Goal: Contribute content: Contribute content

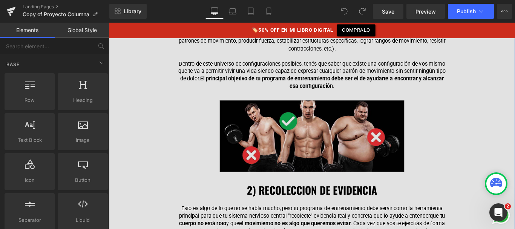
scroll to position [5516, 0]
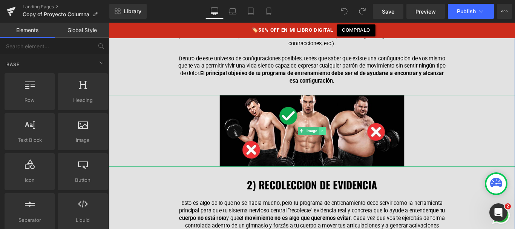
click at [347, 142] on icon at bounding box center [349, 144] width 4 height 5
click at [345, 142] on icon at bounding box center [345, 144] width 4 height 5
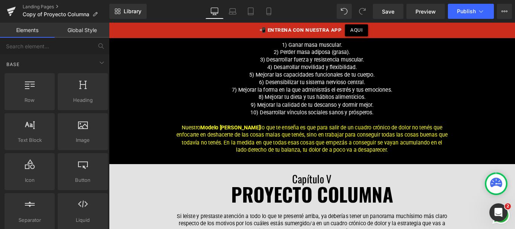
scroll to position [6555, 0]
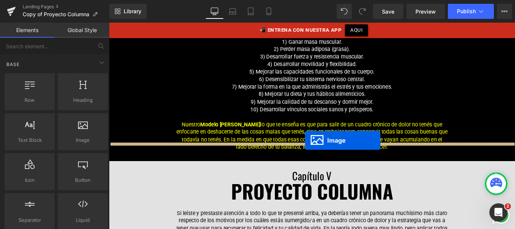
drag, startPoint x: 323, startPoint y: 94, endPoint x: 328, endPoint y: 155, distance: 61.4
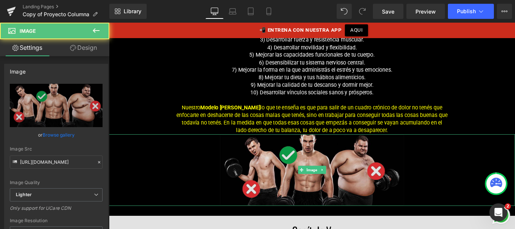
scroll to position [6536, 0]
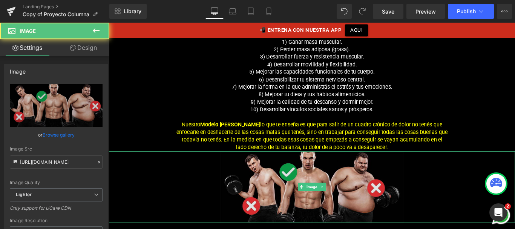
click at [307, 173] on img at bounding box center [338, 207] width 208 height 80
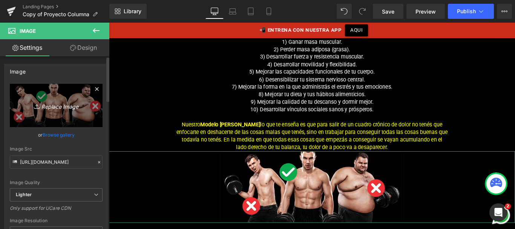
click at [75, 104] on icon "Replace Image" at bounding box center [56, 105] width 60 height 9
type input "C:\fakepath\Balanza-1x1.png"
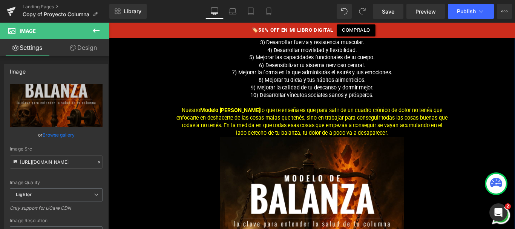
scroll to position [6660, 0]
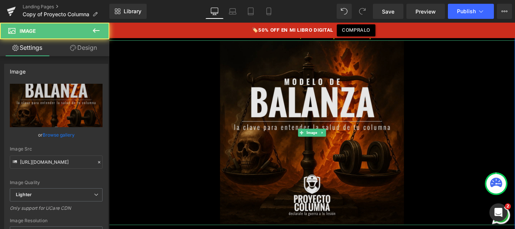
click at [342, 119] on img at bounding box center [338, 147] width 208 height 208
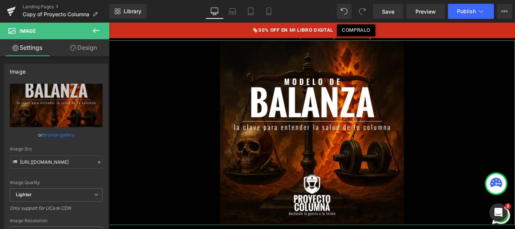
click at [88, 54] on link "Design" at bounding box center [83, 47] width 55 height 17
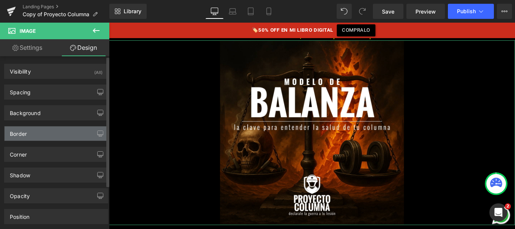
click at [35, 132] on div "Border" at bounding box center [56, 133] width 103 height 14
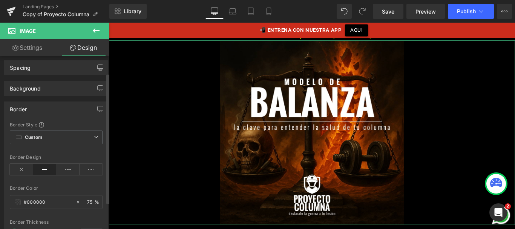
scroll to position [29, 0]
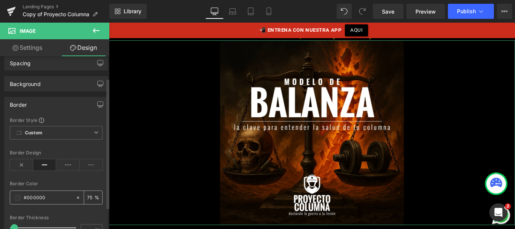
click at [87, 195] on input "number" at bounding box center [91, 197] width 8 height 8
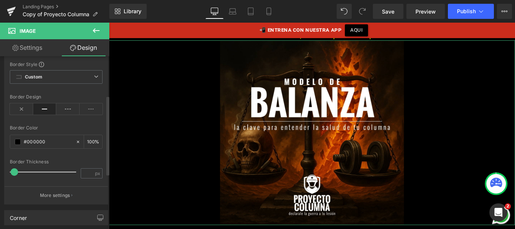
scroll to position [85, 0]
type input "100"
click at [39, 144] on input "text" at bounding box center [48, 141] width 48 height 8
click at [41, 139] on input "text" at bounding box center [48, 141] width 48 height 8
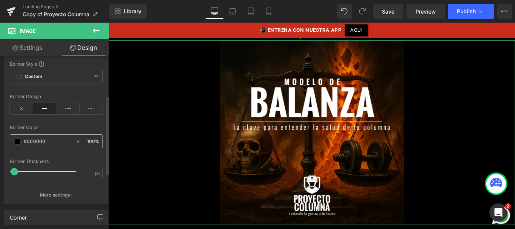
click at [41, 139] on input "text" at bounding box center [48, 141] width 48 height 8
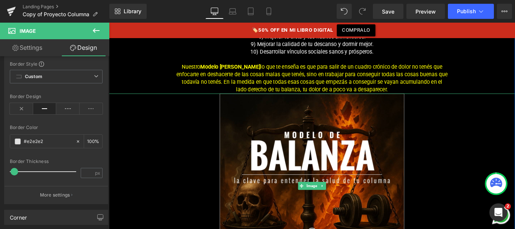
scroll to position [6604, 0]
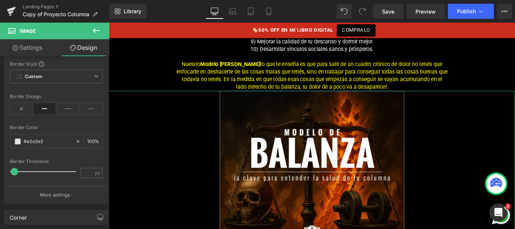
type input "#e2e2e2"
click at [72, 48] on icon at bounding box center [73, 48] width 6 height 6
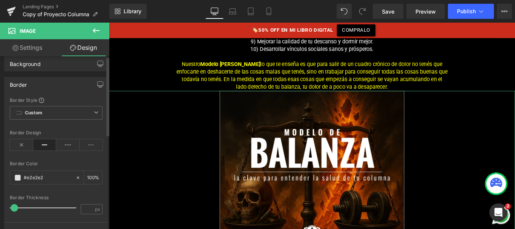
scroll to position [0, 0]
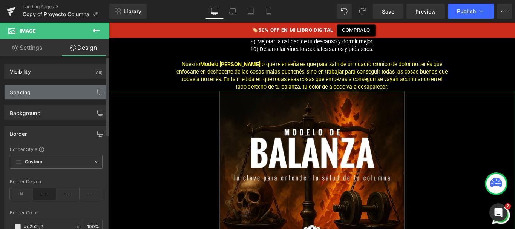
click at [38, 96] on div "Spacing" at bounding box center [56, 92] width 103 height 14
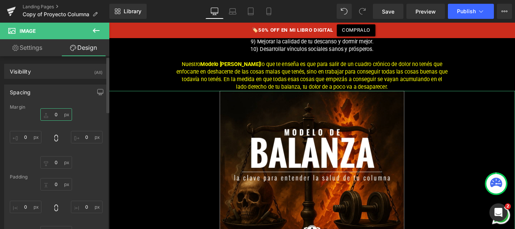
click at [54, 120] on input "text" at bounding box center [56, 114] width 32 height 12
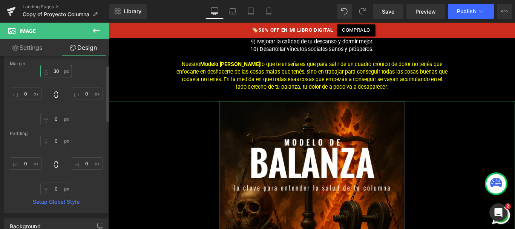
scroll to position [54, 0]
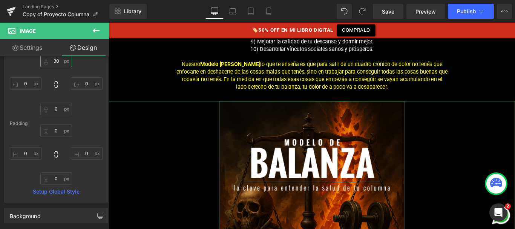
type input "30"
click at [38, 55] on link "Settings" at bounding box center [27, 47] width 55 height 17
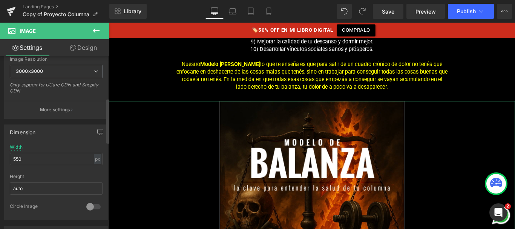
scroll to position [157, 0]
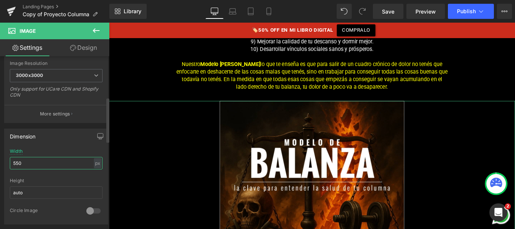
click at [23, 166] on input "550" at bounding box center [56, 163] width 93 height 12
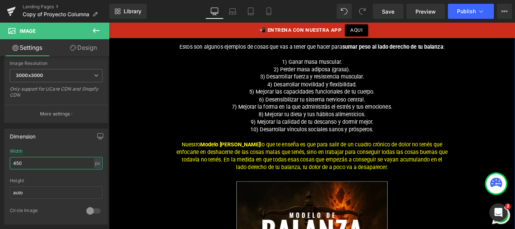
scroll to position [6508, 0]
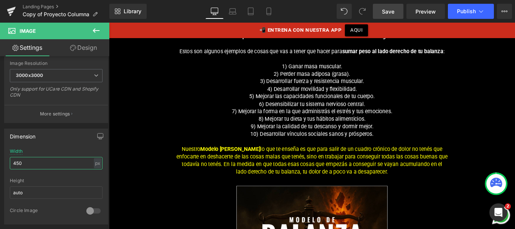
type input "450"
click at [395, 11] on span "Save" at bounding box center [388, 12] width 12 height 8
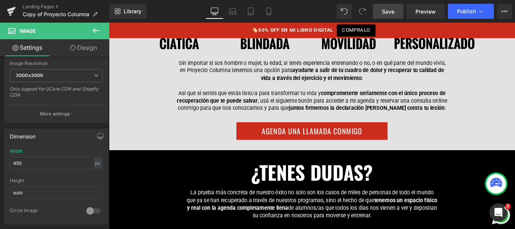
scroll to position [7256, 0]
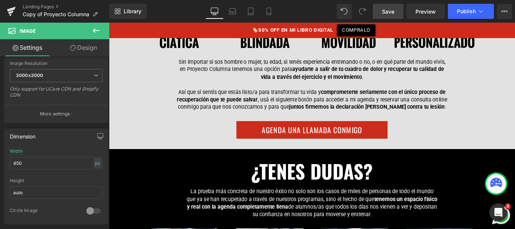
click at [389, 10] on span "Save" at bounding box center [388, 12] width 12 height 8
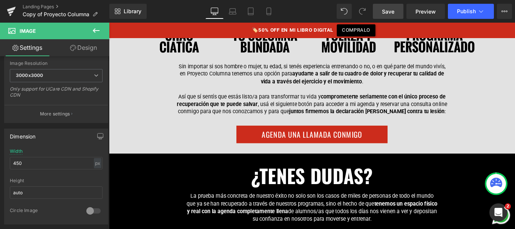
scroll to position [7253, 0]
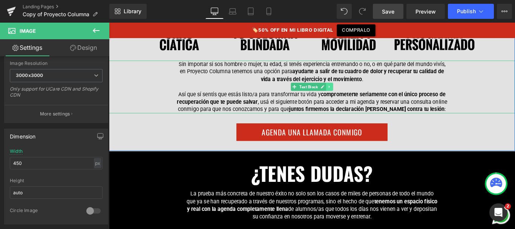
click at [355, 90] on link at bounding box center [357, 94] width 8 height 9
click at [351, 93] on icon at bounding box center [353, 95] width 4 height 4
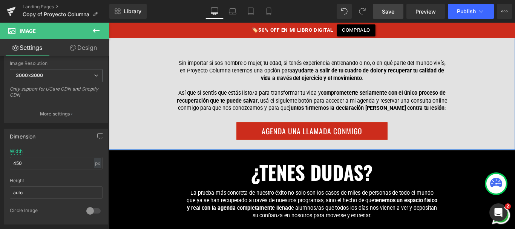
scroll to position [7337, 0]
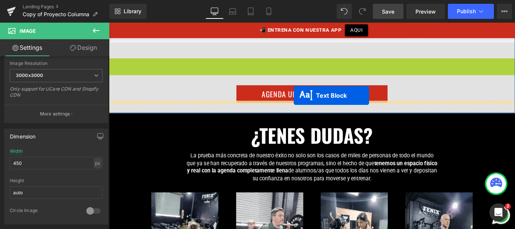
drag, startPoint x: 316, startPoint y: 83, endPoint x: 317, endPoint y: 105, distance: 21.5
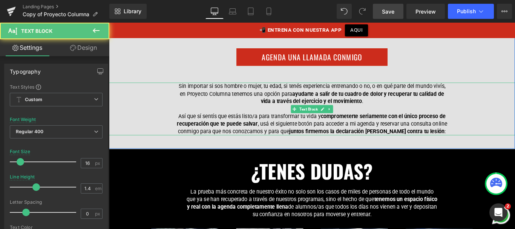
click at [296, 90] on p "Sin importar si sos hombre o mujer, tu edad, si tenés experiencia entrenando o …" at bounding box center [338, 102] width 306 height 25
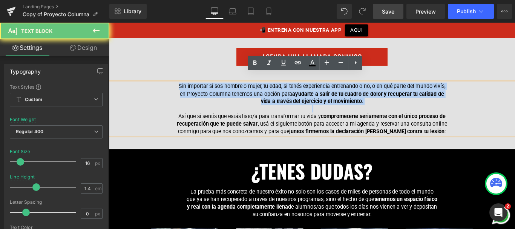
click at [296, 90] on p "Sin importar si sos hombre o mujer, tu edad, si tenés experiencia entrenando o …" at bounding box center [338, 102] width 306 height 25
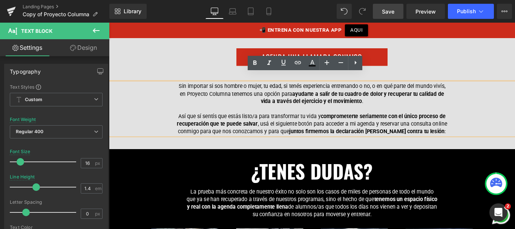
scroll to position [7312, 0]
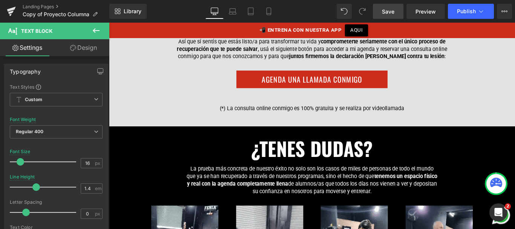
click at [93, 47] on link "Design" at bounding box center [83, 47] width 55 height 17
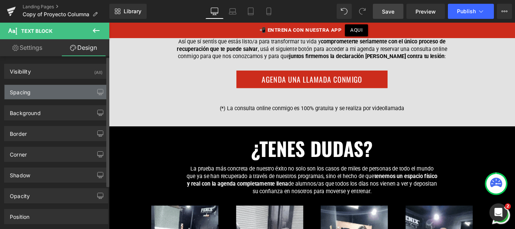
click at [57, 90] on div "Spacing" at bounding box center [56, 92] width 103 height 14
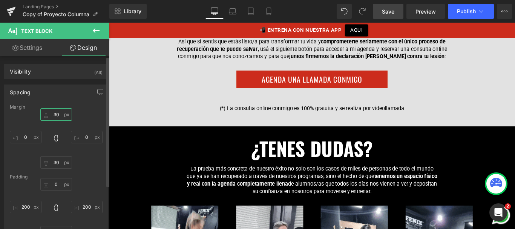
click at [55, 115] on input "text" at bounding box center [56, 114] width 32 height 12
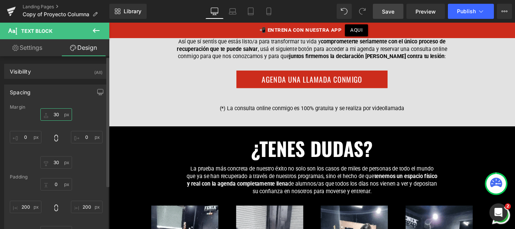
type input "0"
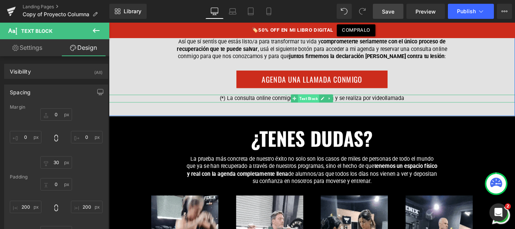
click at [335, 103] on span "Text Block" at bounding box center [333, 107] width 24 height 9
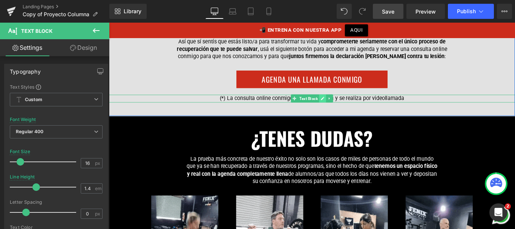
click at [348, 106] on icon at bounding box center [349, 108] width 4 height 4
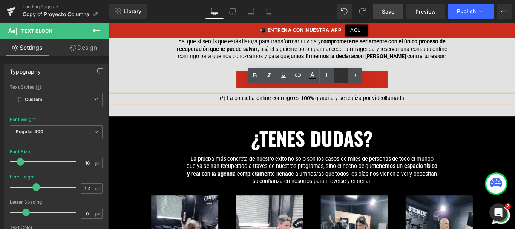
click at [339, 75] on icon at bounding box center [341, 75] width 9 height 9
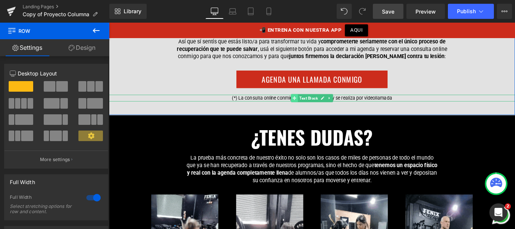
click at [315, 105] on icon at bounding box center [317, 107] width 4 height 4
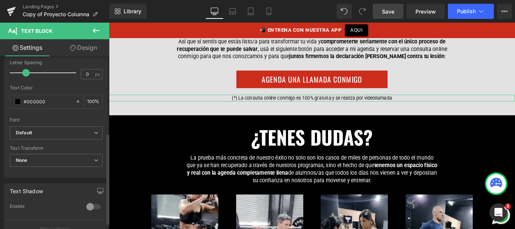
scroll to position [146, 0]
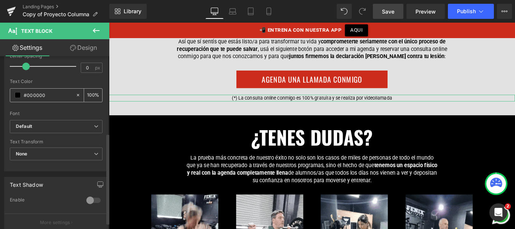
click at [33, 93] on input "#000000" at bounding box center [48, 95] width 48 height 8
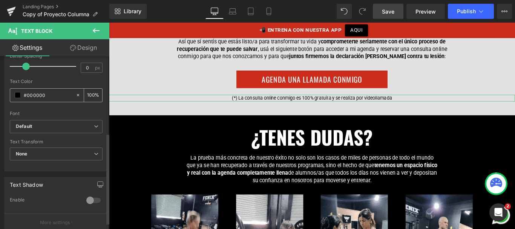
click at [33, 93] on input "#000000" at bounding box center [48, 95] width 48 height 8
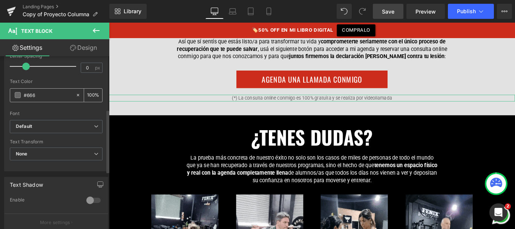
click at [31, 97] on input "#666" at bounding box center [48, 95] width 48 height 8
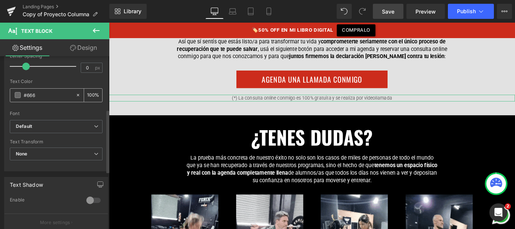
click at [31, 97] on input "#666" at bounding box center [48, 95] width 48 height 8
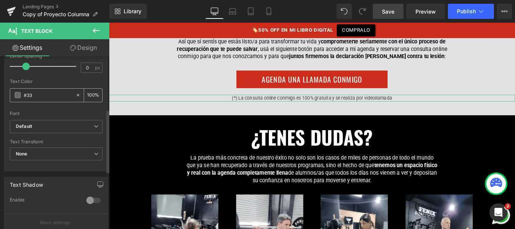
type input "#333"
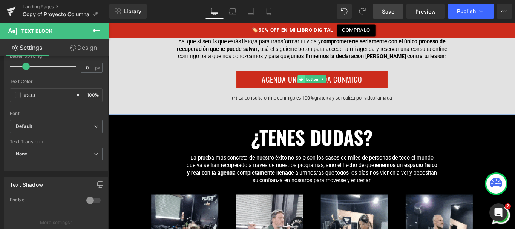
click at [326, 84] on icon at bounding box center [325, 86] width 4 height 5
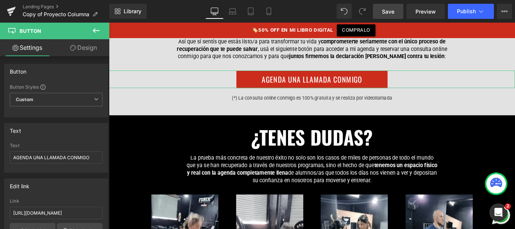
click at [72, 51] on link "Design" at bounding box center [83, 47] width 55 height 17
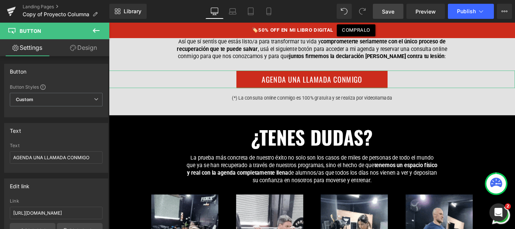
click at [0, 0] on div "Spacing" at bounding box center [0, 0] width 0 height 0
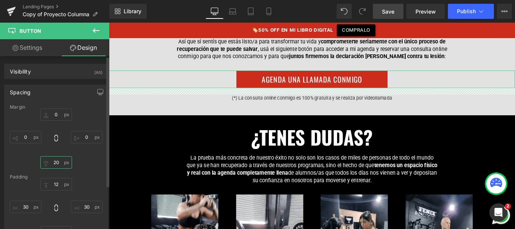
click at [55, 167] on input "text" at bounding box center [56, 162] width 32 height 12
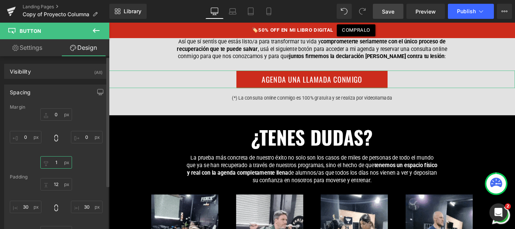
type input "10"
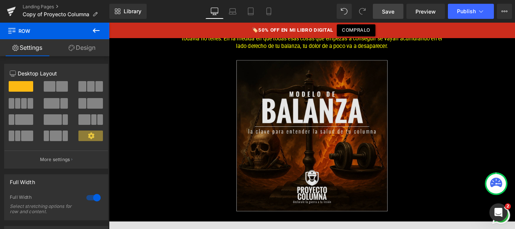
scroll to position [6645, 0]
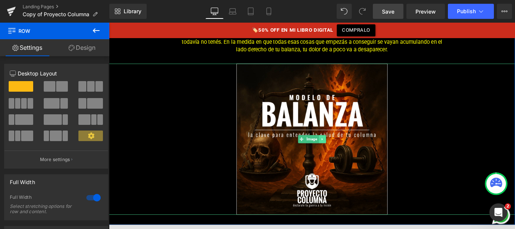
click at [348, 149] on link at bounding box center [349, 153] width 8 height 9
click at [344, 151] on icon at bounding box center [345, 153] width 4 height 4
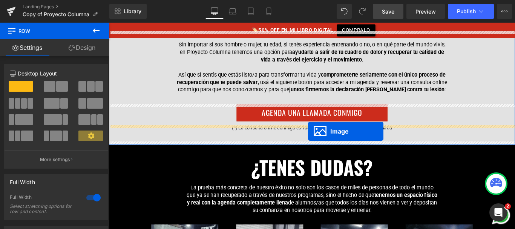
scroll to position [7306, 0]
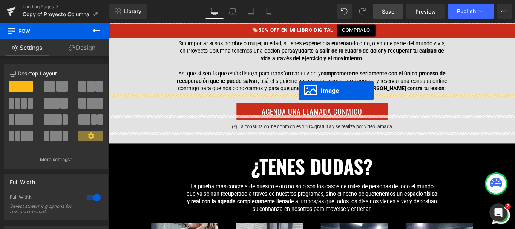
drag, startPoint x: 326, startPoint y: 137, endPoint x: 322, endPoint y: 99, distance: 38.3
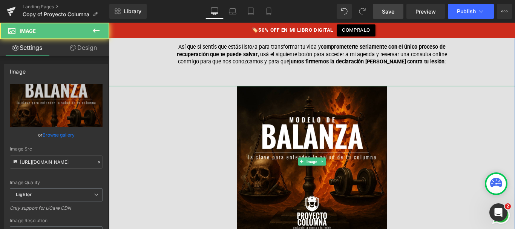
scroll to position [7276, 0]
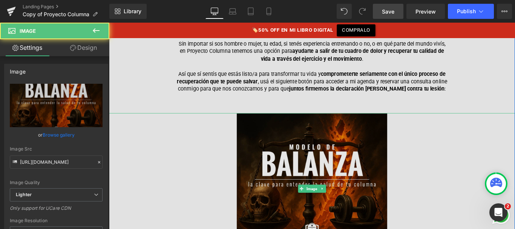
click at [318, 154] on img at bounding box center [337, 209] width 170 height 170
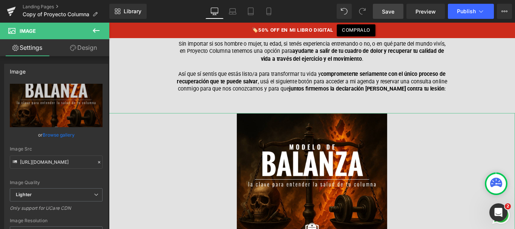
click at [90, 46] on link "Design" at bounding box center [83, 47] width 55 height 17
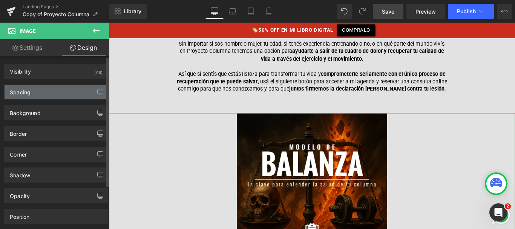
click at [44, 90] on div "Spacing" at bounding box center [56, 92] width 103 height 14
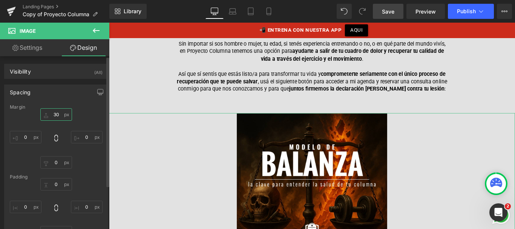
click at [53, 113] on input "text" at bounding box center [56, 114] width 32 height 12
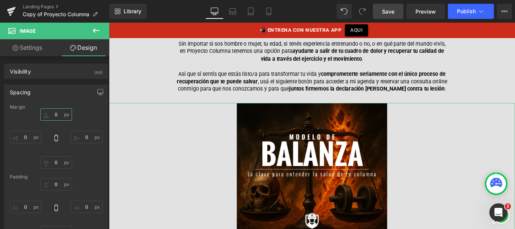
type input "0"
click at [40, 47] on link "Settings" at bounding box center [27, 47] width 55 height 17
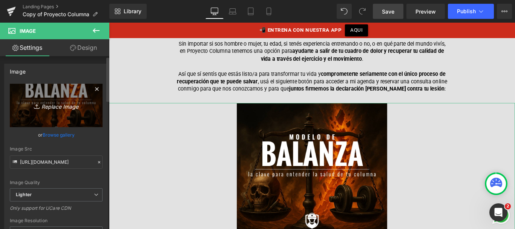
click at [52, 95] on link "Replace Image" at bounding box center [56, 105] width 93 height 43
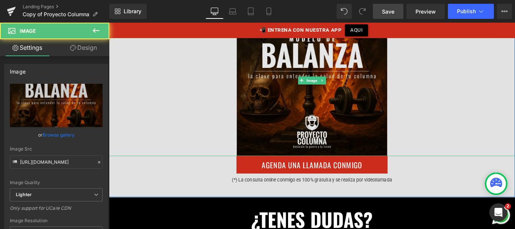
scroll to position [7386, 0]
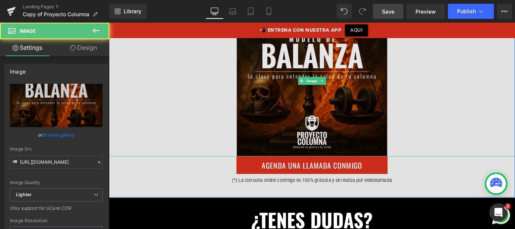
click at [317, 121] on img at bounding box center [337, 88] width 170 height 170
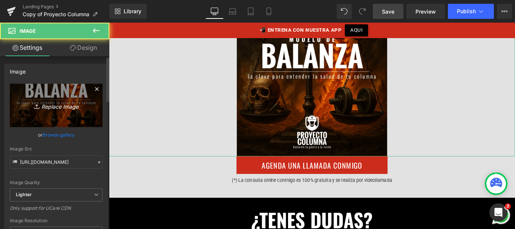
click at [57, 101] on icon "Replace Image" at bounding box center [56, 105] width 60 height 9
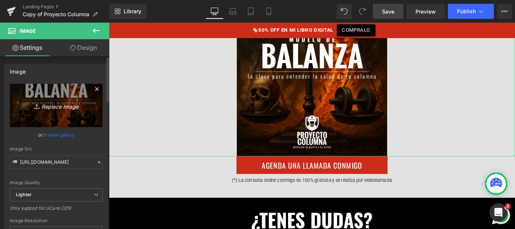
type input "C:\fakepath\llamada.png"
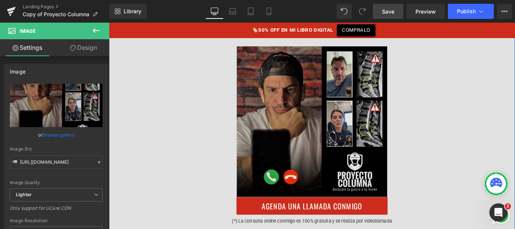
scroll to position [7340, 0]
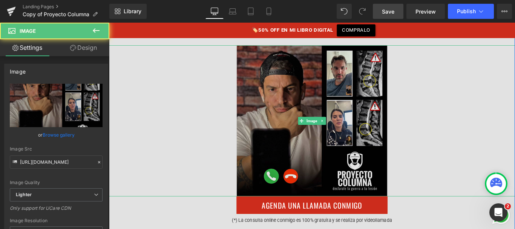
click at [319, 135] on img at bounding box center [337, 133] width 170 height 170
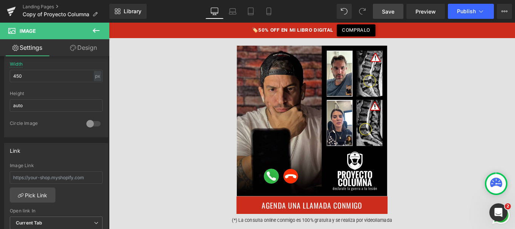
scroll to position [244, 0]
click at [334, 223] on span "Button" at bounding box center [337, 227] width 17 height 9
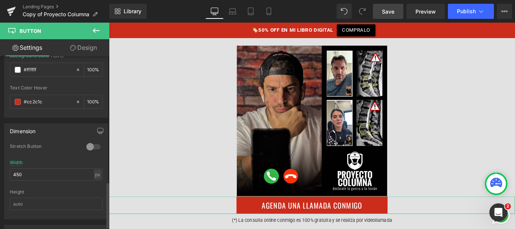
scroll to position [475, 0]
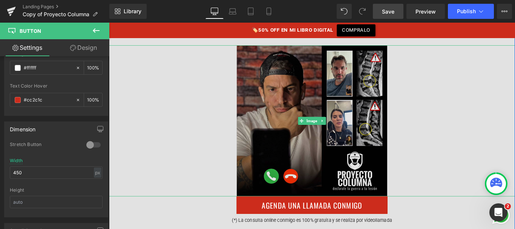
click at [331, 136] on img at bounding box center [337, 133] width 170 height 170
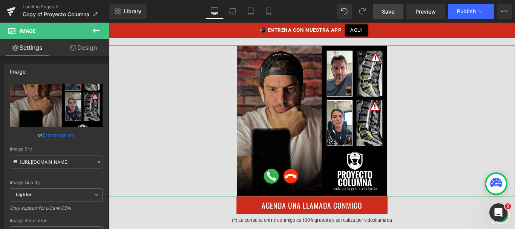
click at [88, 52] on link "Design" at bounding box center [83, 47] width 55 height 17
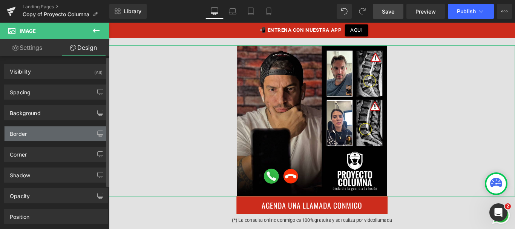
click at [34, 135] on div "Border" at bounding box center [56, 133] width 103 height 14
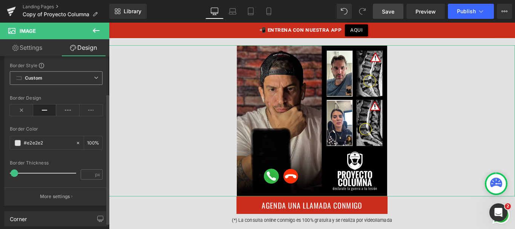
scroll to position [108, 0]
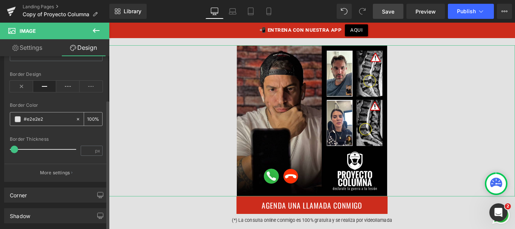
click at [46, 117] on input "text" at bounding box center [48, 119] width 48 height 8
click at [49, 117] on input "text" at bounding box center [48, 119] width 48 height 8
type input "#000"
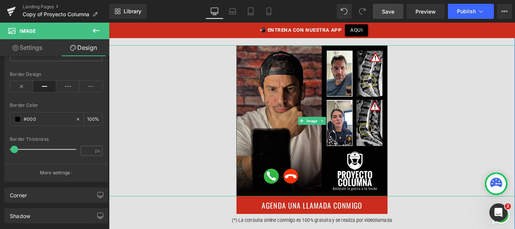
click at [166, 137] on div at bounding box center [337, 133] width 457 height 170
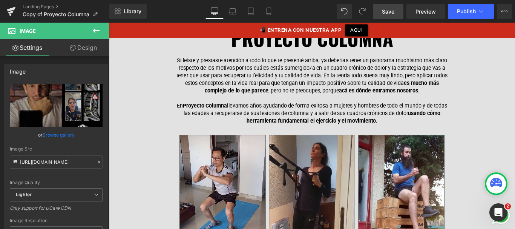
scroll to position [6891, 0]
